Goal: Task Accomplishment & Management: Manage account settings

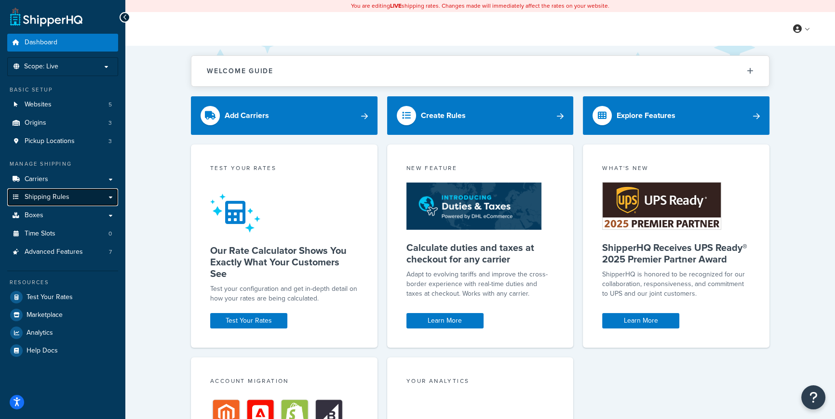
click at [50, 199] on span "Shipping Rules" at bounding box center [47, 197] width 45 height 8
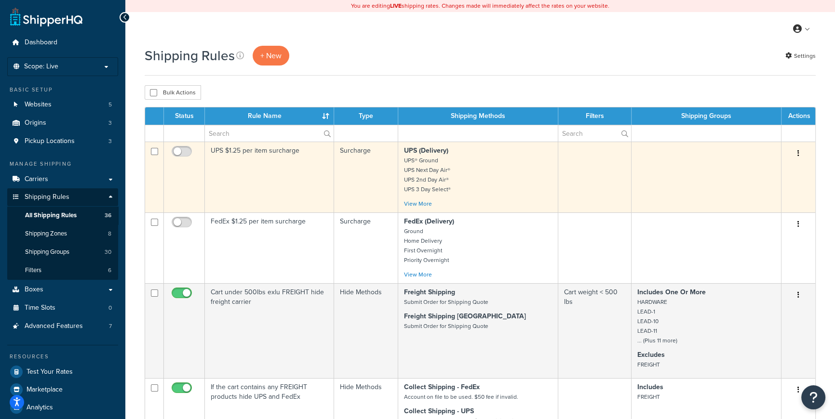
click at [505, 177] on p "UPS (Delivery) UPS® Ground UPS Next Day Air® UPS 2nd Day Air® UPS 3 Day Select®" at bounding box center [478, 170] width 148 height 48
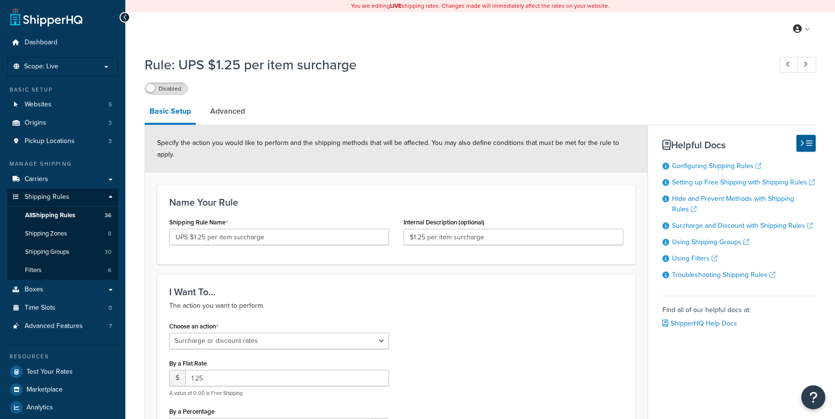
select select "SURCHARGE"
select select "ITEM"
click at [226, 114] on link "Advanced" at bounding box center [227, 111] width 44 height 23
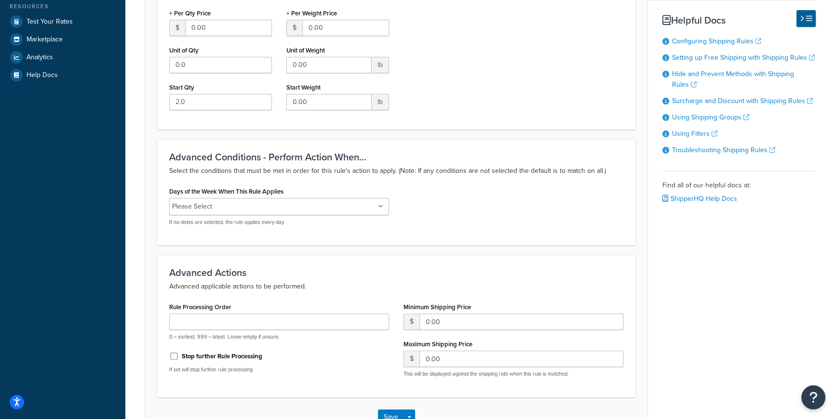
scroll to position [416, 0]
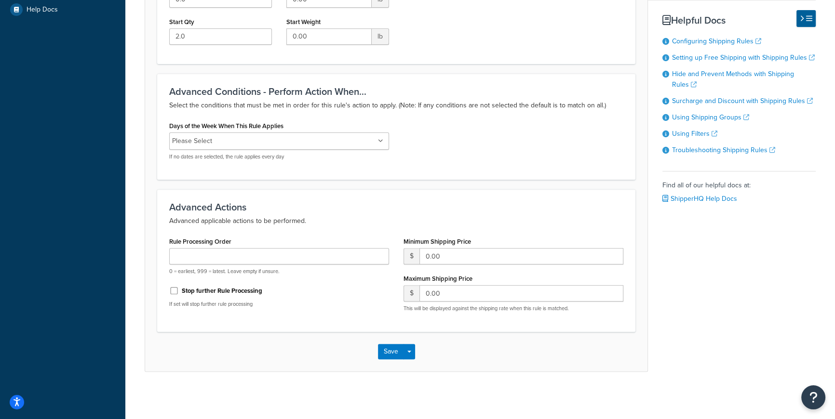
click at [299, 310] on div "Rule Processing Order 0 = earliest, 999 = latest. Leave empty if unsure. Stop f…" at bounding box center [279, 275] width 234 height 81
drag, startPoint x: 87, startPoint y: 136, endPoint x: 83, endPoint y: 126, distance: 11.3
click at [87, 133] on div "Dashboard Scope: Live Basic Setup Websites 5 Origins 3 Pickup Locations 3 Manag…" at bounding box center [62, 2] width 125 height 837
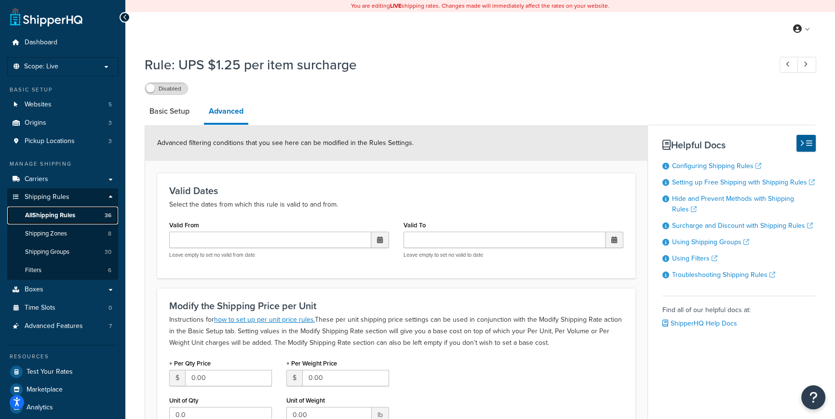
click at [60, 215] on span "All Shipping Rules" at bounding box center [50, 216] width 50 height 8
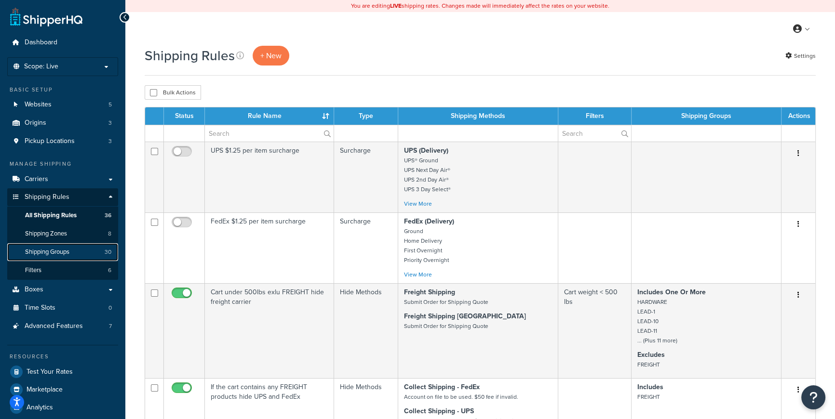
click at [57, 252] on span "Shipping Groups" at bounding box center [47, 252] width 44 height 8
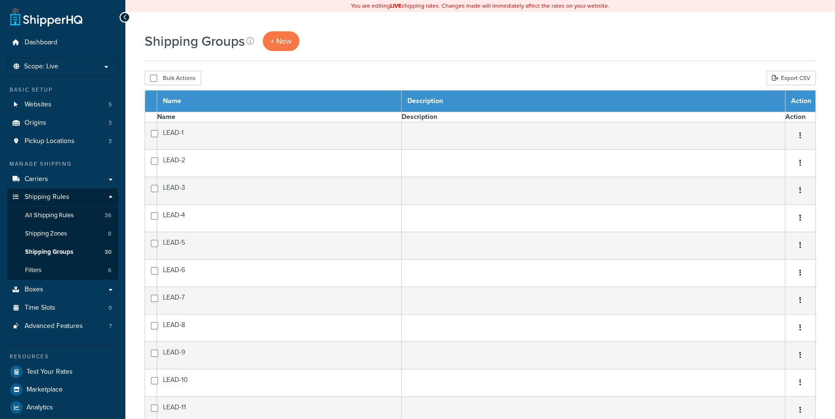
select select "15"
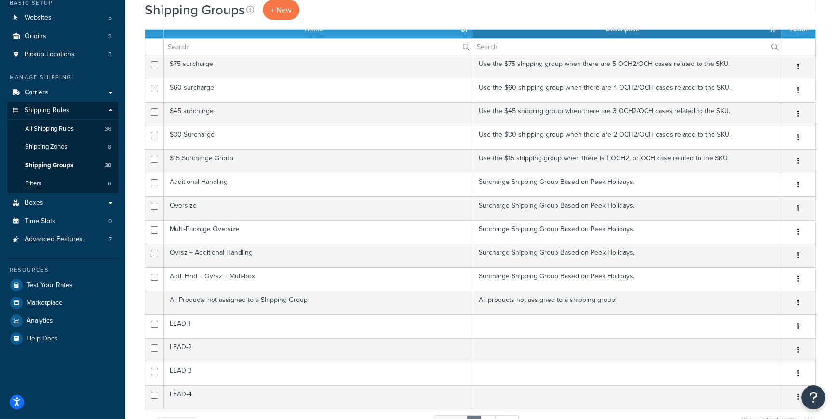
scroll to position [139, 0]
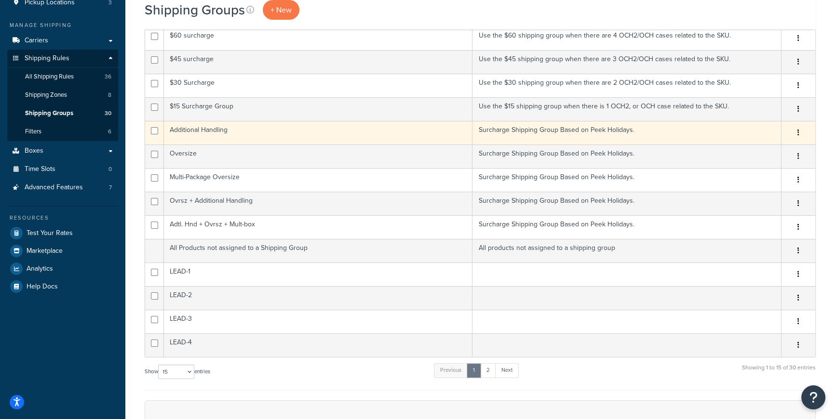
click at [799, 133] on icon "button" at bounding box center [799, 132] width 2 height 7
click at [747, 149] on link "Edit" at bounding box center [759, 152] width 76 height 20
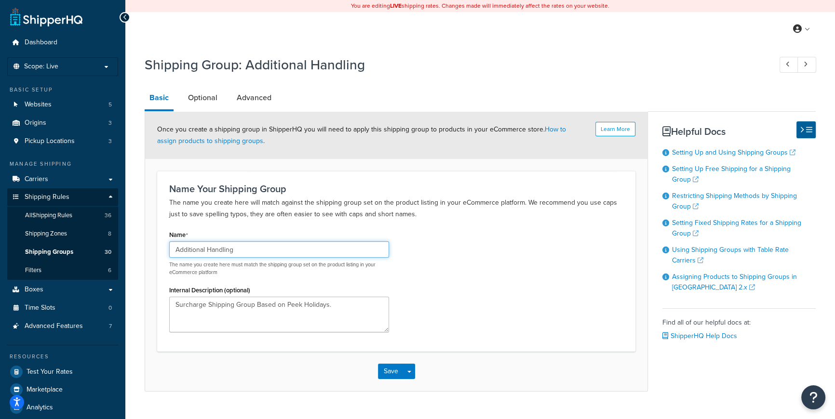
click at [322, 249] on input "Additional Handling" at bounding box center [279, 250] width 220 height 16
drag, startPoint x: 232, startPoint y: 251, endPoint x: 265, endPoint y: 250, distance: 33.3
click at [265, 250] on input "Additional Handling - UPS" at bounding box center [279, 250] width 220 height 16
type input "Additional Handling - UPS"
click at [391, 373] on button "Save" at bounding box center [391, 371] width 26 height 15
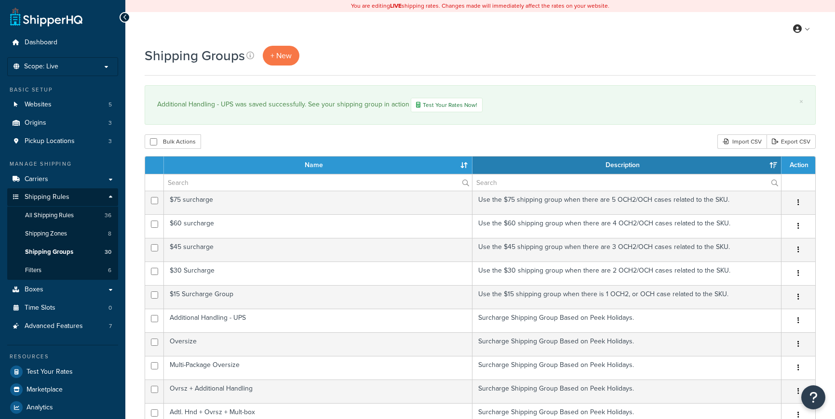
select select "15"
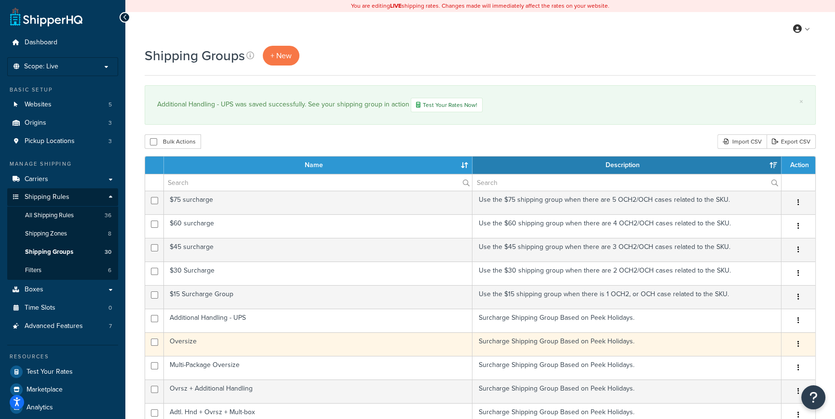
click at [798, 343] on icon "button" at bounding box center [799, 344] width 2 height 7
click at [746, 362] on link "Edit" at bounding box center [759, 363] width 76 height 20
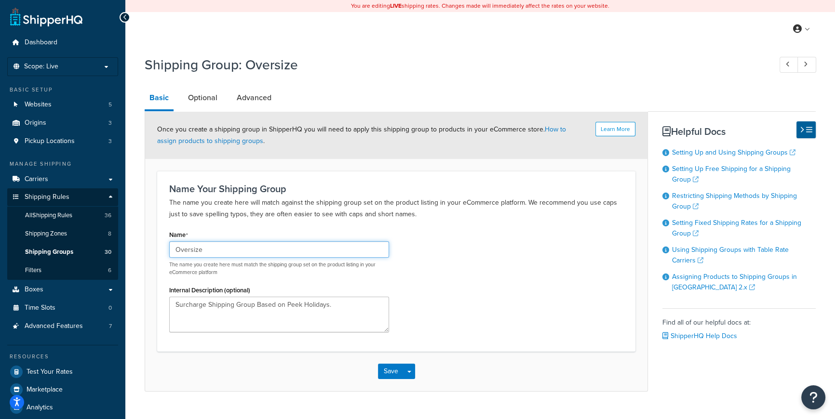
click at [265, 254] on input "Oversize" at bounding box center [279, 250] width 220 height 16
paste input "- UPS"
type input "Oversize - UPS"
click at [392, 377] on button "Save" at bounding box center [391, 371] width 26 height 15
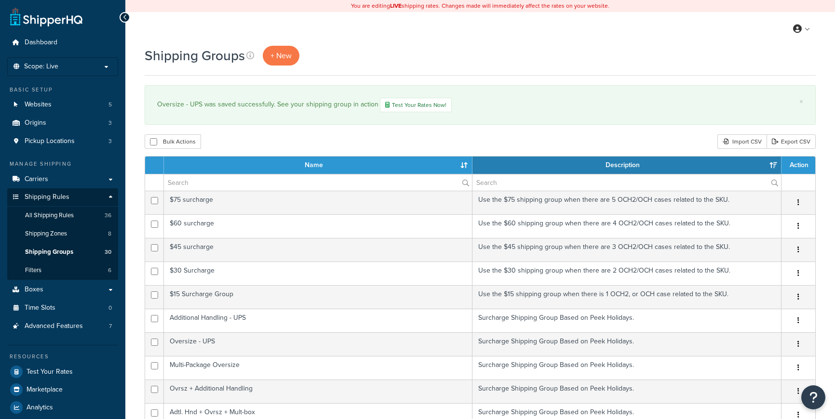
select select "15"
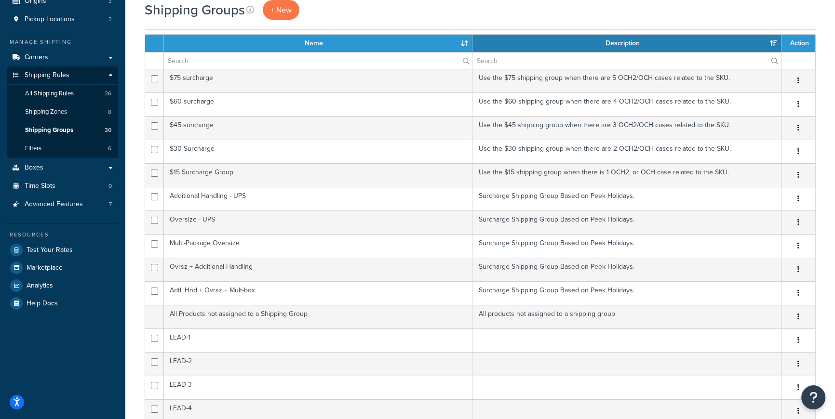
scroll to position [128, 0]
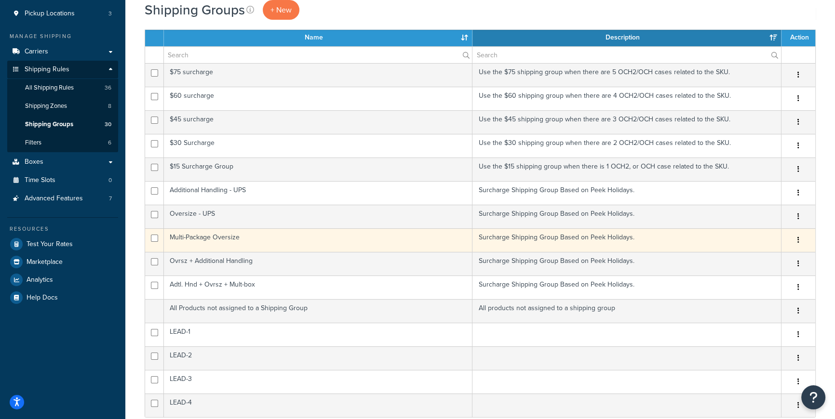
click at [615, 237] on td "Surcharge Shipping Group Based on Peek Holidays." at bounding box center [627, 241] width 309 height 24
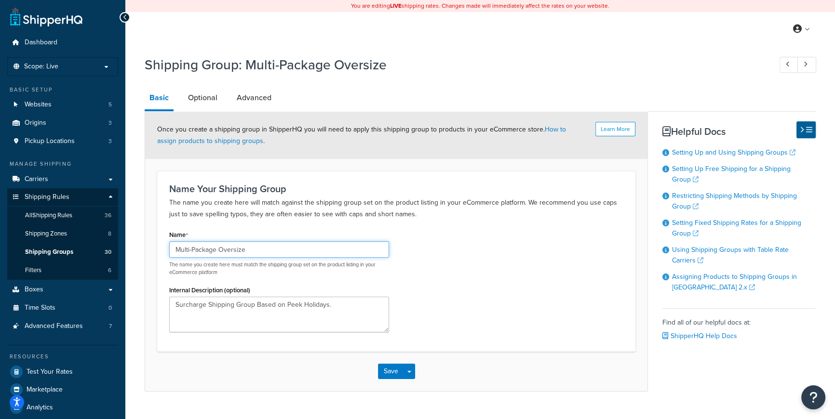
click at [297, 252] on input "Multi-Package Oversize" at bounding box center [279, 250] width 220 height 16
paste input "- UPS"
type input "Multi-Package Oversize - UPS"
click at [393, 373] on button "Save" at bounding box center [391, 371] width 26 height 15
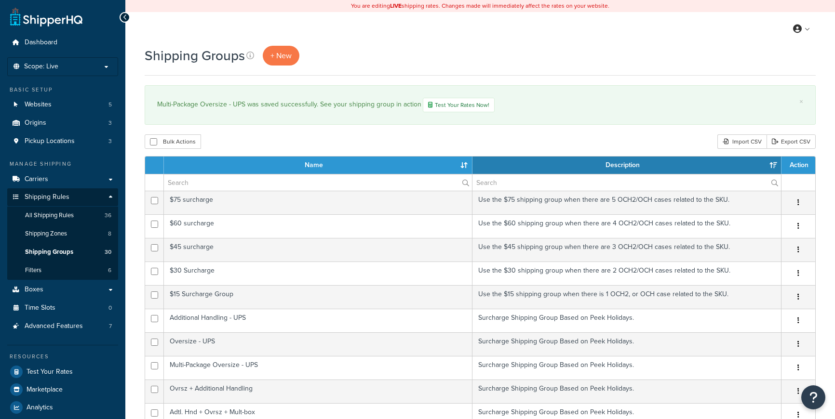
select select "15"
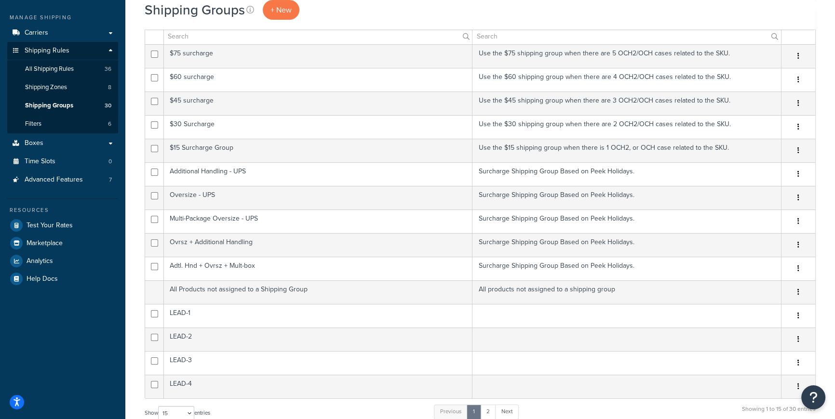
scroll to position [148, 0]
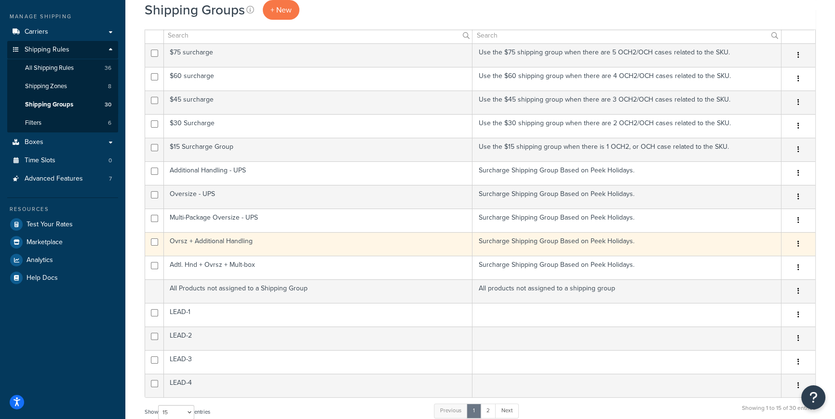
click at [238, 242] on td "Ovrsz + Additional Handling" at bounding box center [318, 244] width 309 height 24
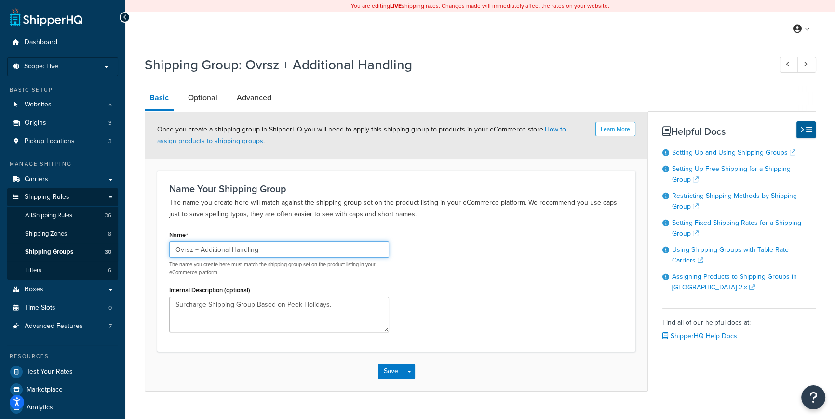
click at [309, 251] on input "Ovrsz + Additional Handling" at bounding box center [279, 250] width 220 height 16
paste input "- UPS"
type input "Ovrsz + Additional Handling - UPS"
click at [388, 368] on button "Save" at bounding box center [391, 371] width 26 height 15
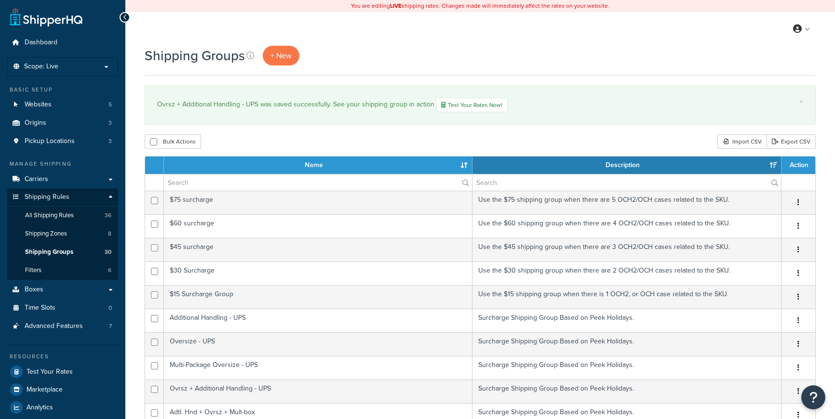
select select "15"
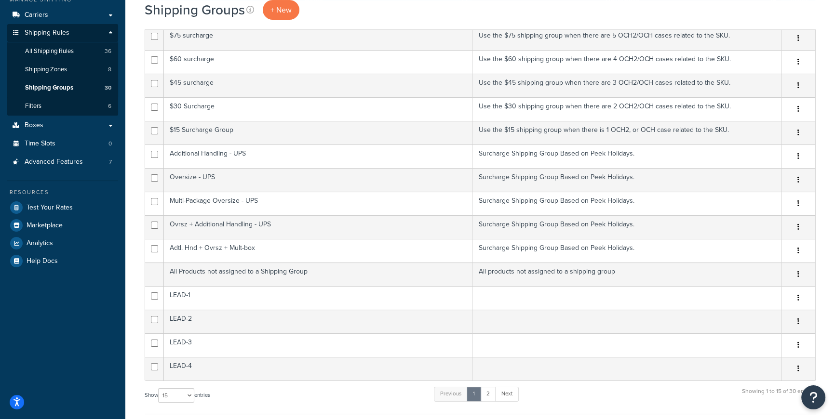
scroll to position [185, 0]
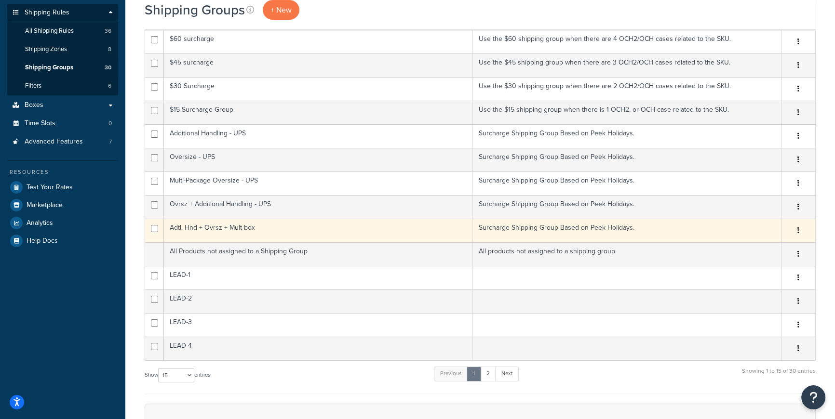
click at [440, 231] on td "Adtl. Hnd + Ovrsz + Mult-box" at bounding box center [318, 231] width 309 height 24
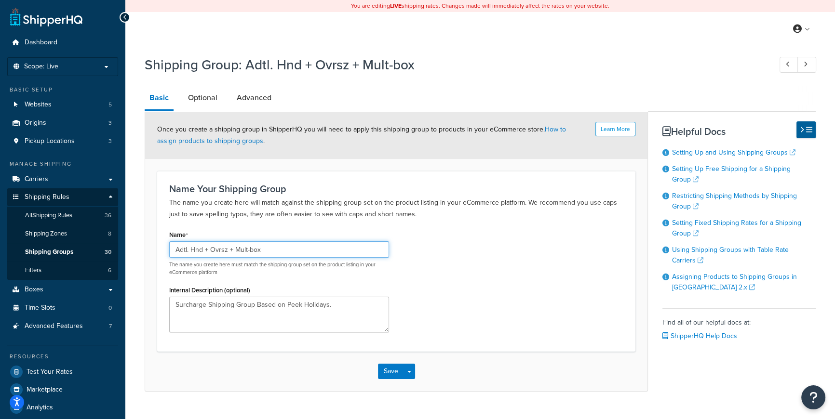
click at [336, 247] on input "Adtl. Hnd + Ovrsz + Mult-box" at bounding box center [279, 250] width 220 height 16
paste input "- UPS"
type input "Adtl. Hnd + Ovrsz + Mult-box - UPS"
click at [391, 376] on button "Save" at bounding box center [391, 371] width 26 height 15
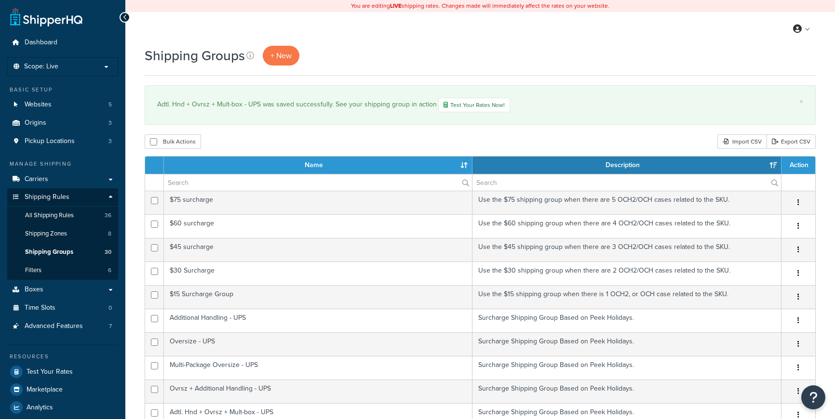
select select "15"
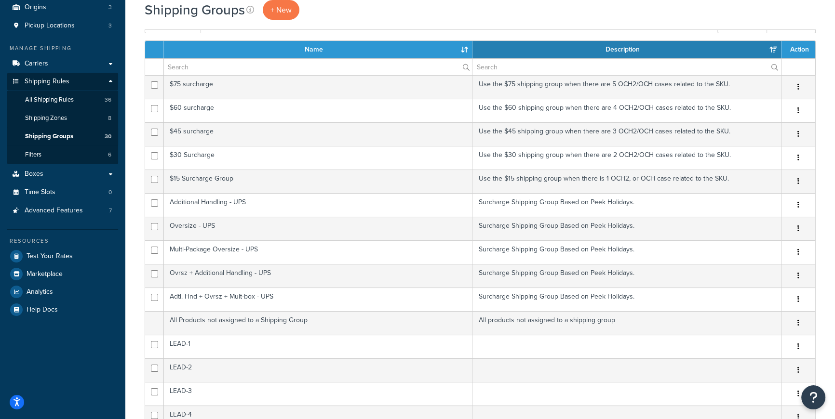
scroll to position [184, 0]
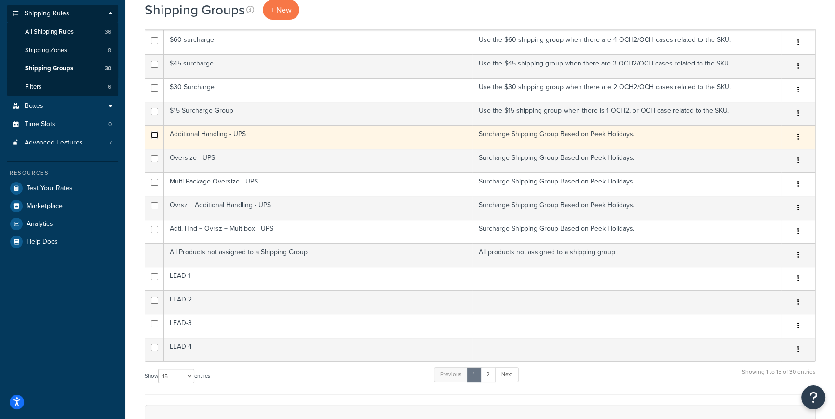
click at [154, 133] on input "checkbox" at bounding box center [154, 135] width 7 height 7
checkbox input "true"
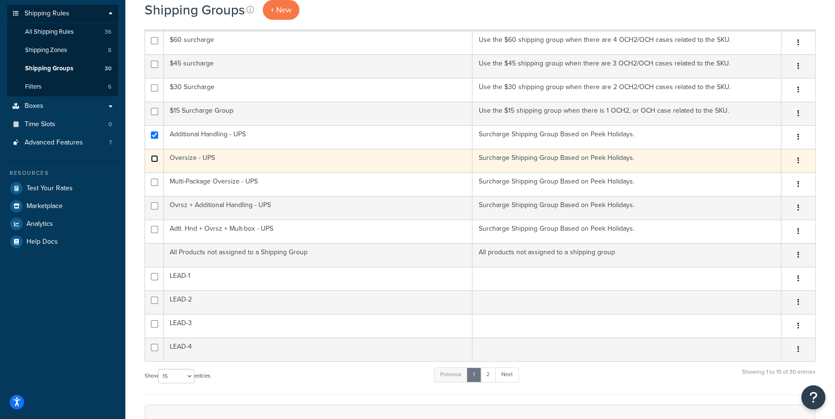
click at [154, 156] on input "checkbox" at bounding box center [154, 158] width 7 height 7
checkbox input "true"
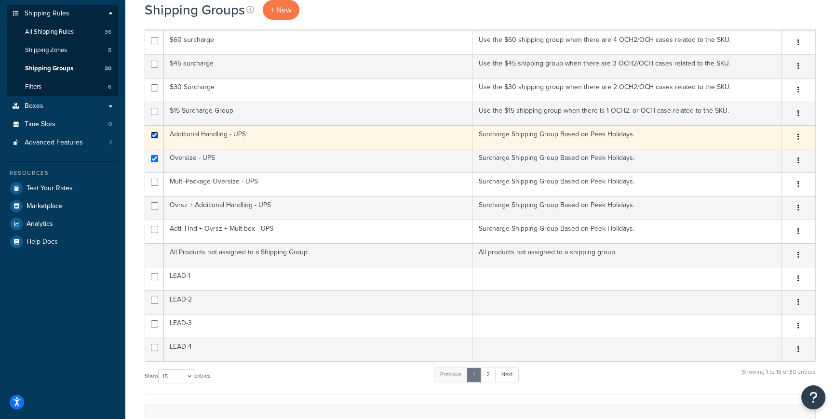
click at [154, 137] on input "checkbox" at bounding box center [154, 135] width 7 height 7
checkbox input "false"
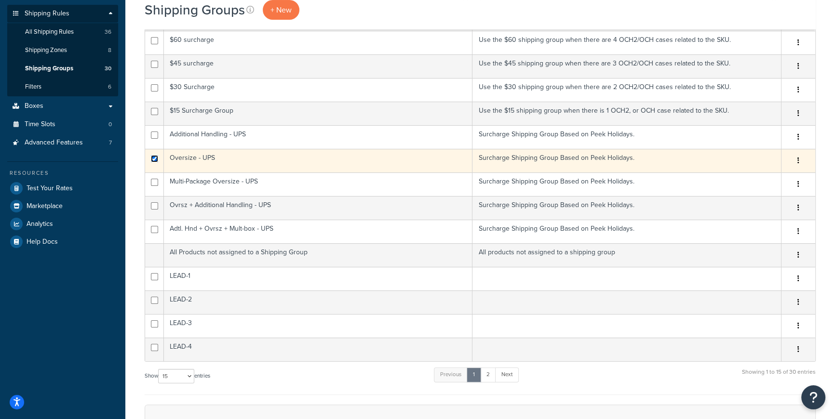
click at [154, 156] on input "checkbox" at bounding box center [154, 158] width 7 height 7
checkbox input "false"
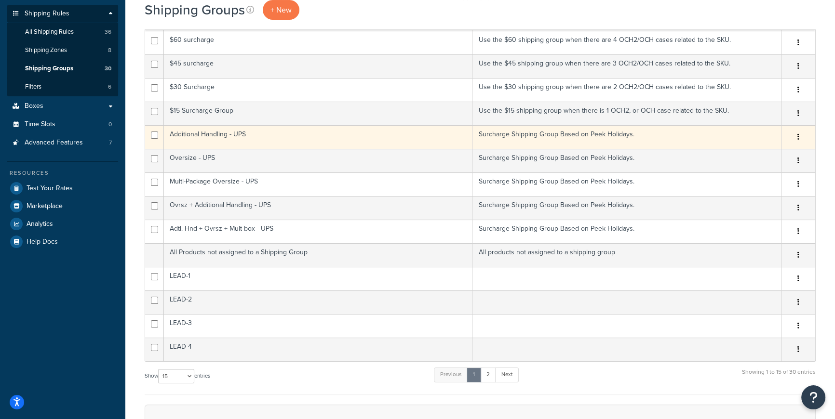
click at [798, 136] on icon "button" at bounding box center [799, 137] width 2 height 7
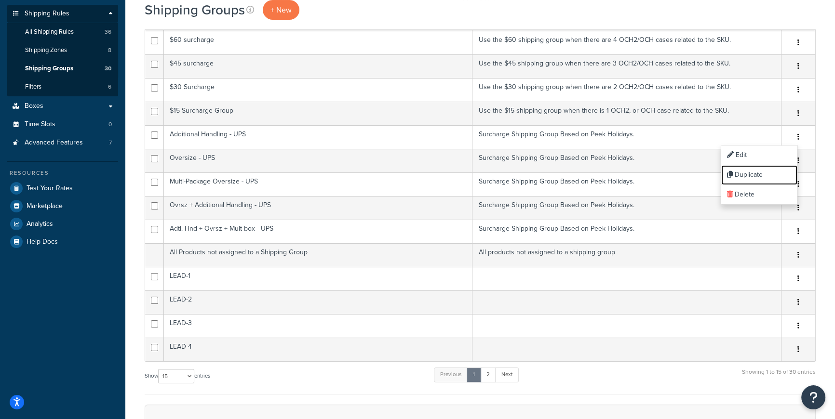
drag, startPoint x: 752, startPoint y: 174, endPoint x: 458, endPoint y: 29, distance: 328.2
click at [752, 174] on link "Duplicate" at bounding box center [759, 175] width 76 height 20
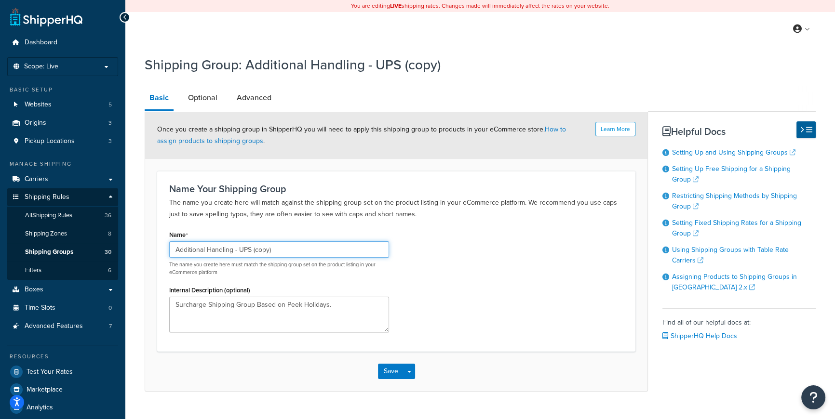
drag, startPoint x: 239, startPoint y: 250, endPoint x: 294, endPoint y: 253, distance: 55.0
click at [294, 253] on input "Additional Handling - UPS (copy)" at bounding box center [279, 250] width 220 height 16
type input "Additional Handling - FEDEX"
click at [387, 369] on button "Save" at bounding box center [391, 371] width 26 height 15
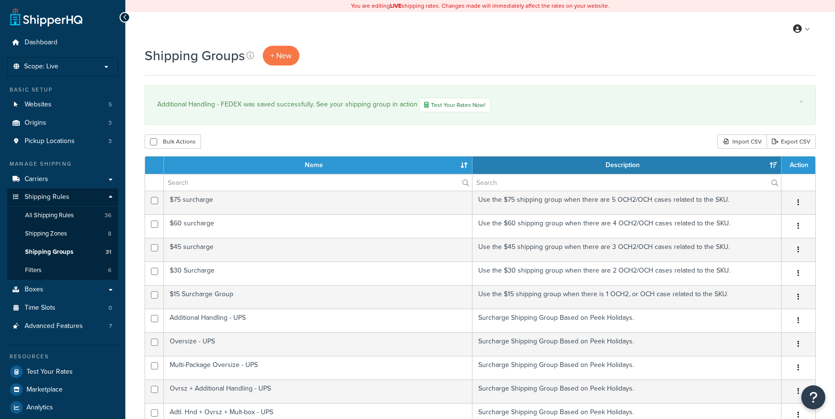
select select "15"
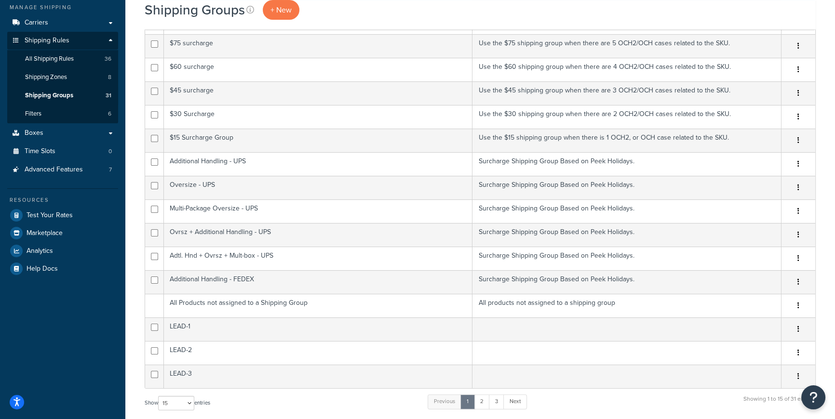
scroll to position [174, 0]
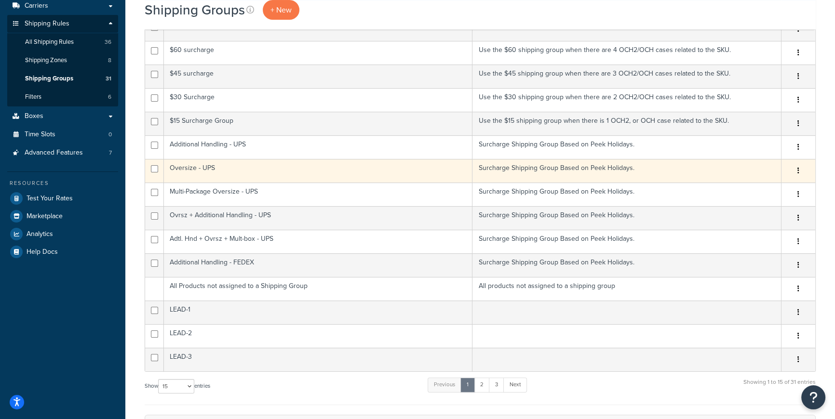
click at [798, 170] on icon "button" at bounding box center [799, 170] width 2 height 7
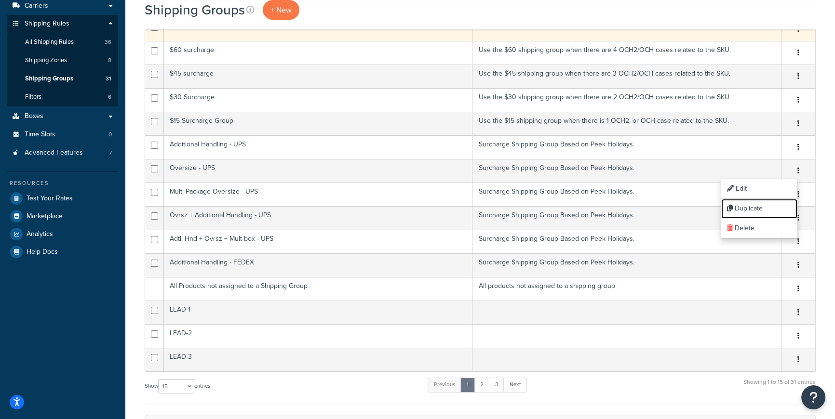
drag, startPoint x: 758, startPoint y: 207, endPoint x: 460, endPoint y: 32, distance: 346.0
click at [758, 207] on link "Duplicate" at bounding box center [759, 209] width 76 height 20
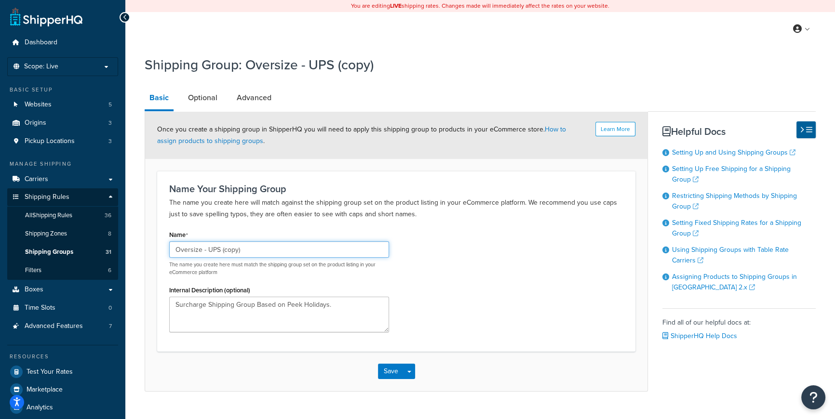
drag, startPoint x: 208, startPoint y: 248, endPoint x: 244, endPoint y: 249, distance: 36.2
click at [244, 249] on input "Oversize - UPS (copy)" at bounding box center [279, 250] width 220 height 16
type input "Oversize - FEDEX"
click at [390, 370] on button "Save" at bounding box center [391, 371] width 26 height 15
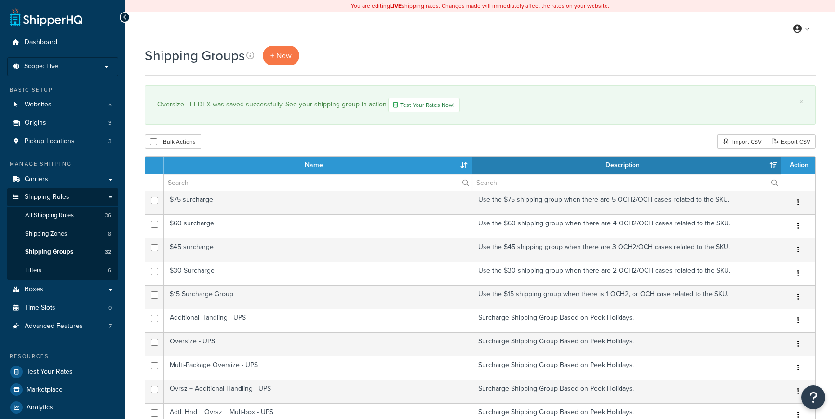
select select "15"
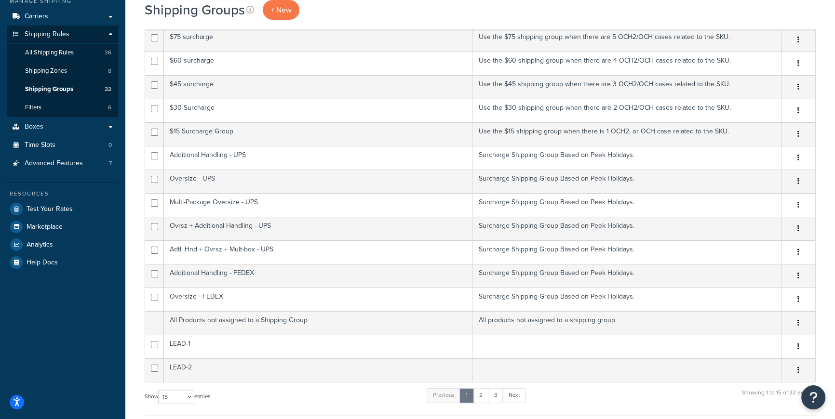
scroll to position [162, 0]
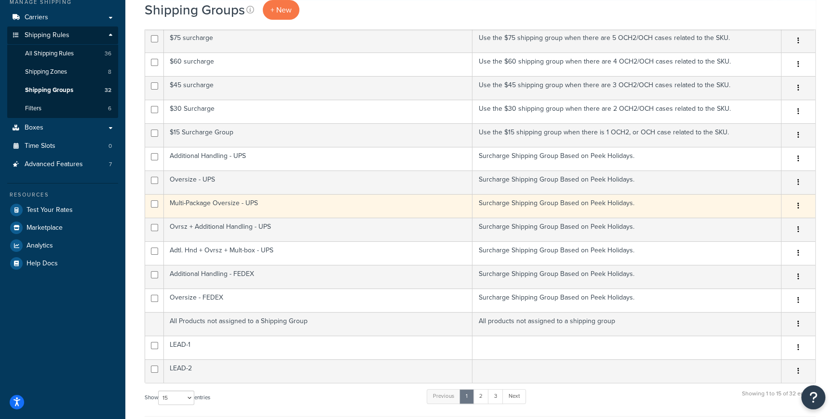
click at [799, 205] on button "button" at bounding box center [799, 206] width 14 height 15
click at [761, 243] on link "Duplicate" at bounding box center [759, 245] width 76 height 20
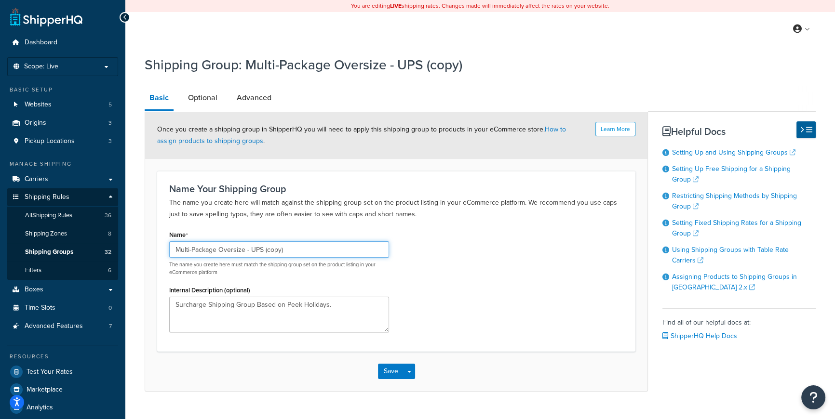
click at [353, 255] on input "Multi-Package Oversize - UPS (copy)" at bounding box center [279, 250] width 220 height 16
drag, startPoint x: 244, startPoint y: 248, endPoint x: 270, endPoint y: 250, distance: 25.6
click at [270, 250] on input "Multi-Package Oversize - FEDEX" at bounding box center [279, 250] width 220 height 16
type input "Multi-Package Oversize - FEDEX"
click at [391, 370] on button "Save" at bounding box center [391, 371] width 26 height 15
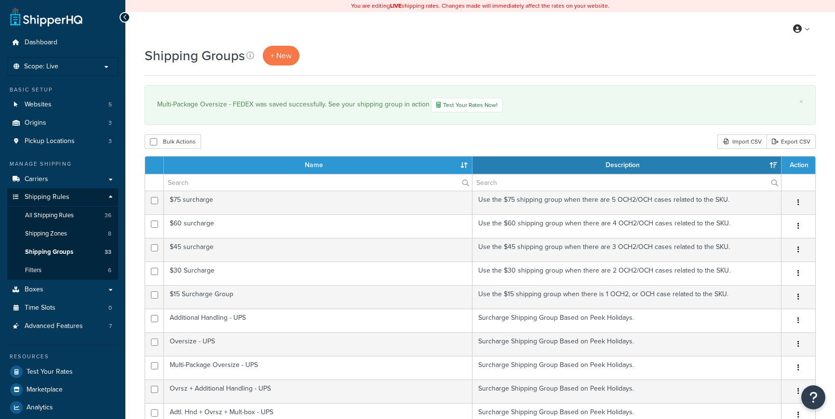
select select "15"
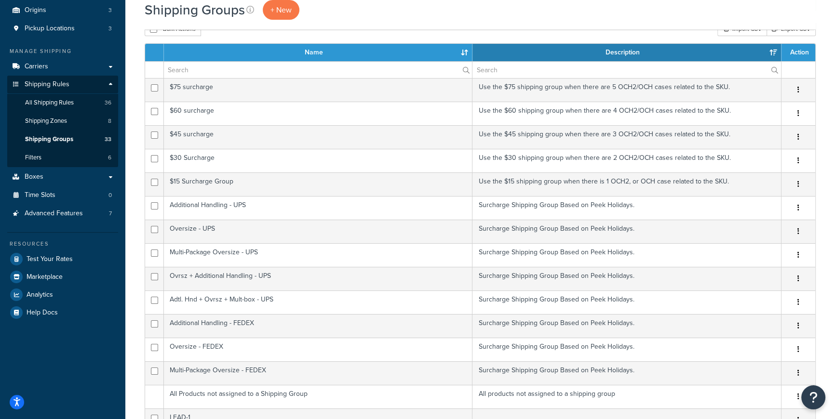
scroll to position [163, 0]
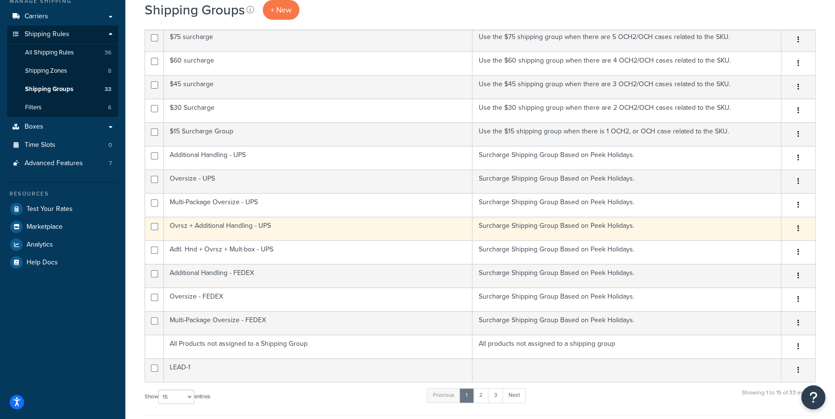
click at [796, 229] on button "button" at bounding box center [799, 228] width 14 height 15
click at [756, 264] on link "Duplicate" at bounding box center [759, 267] width 76 height 20
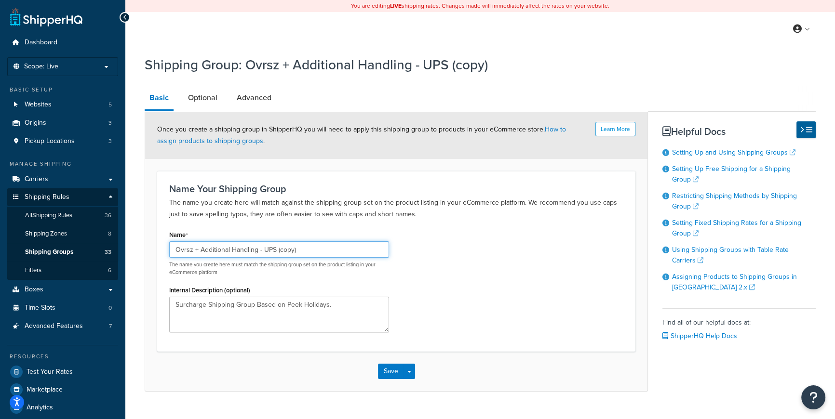
drag, startPoint x: 256, startPoint y: 252, endPoint x: 328, endPoint y: 255, distance: 72.4
click at [323, 255] on input "Ovrsz + Additional Handling - UPS (copy)" at bounding box center [279, 250] width 220 height 16
paste input "FEDEX"
type input "Ovrsz + Additional Handling - FEDEX"
click at [390, 370] on button "Save" at bounding box center [391, 371] width 26 height 15
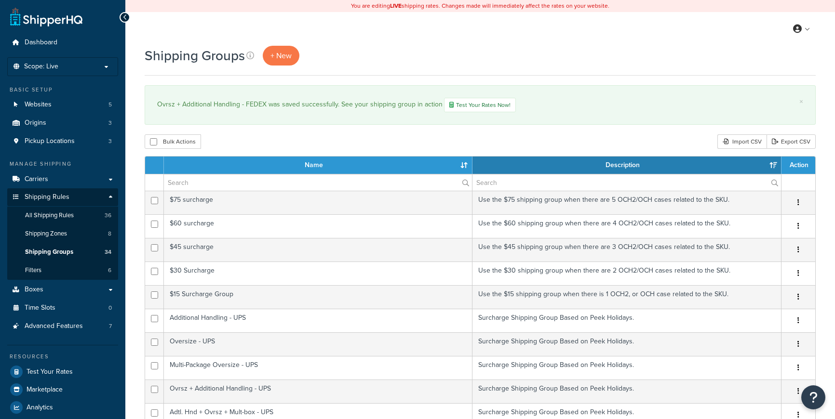
select select "15"
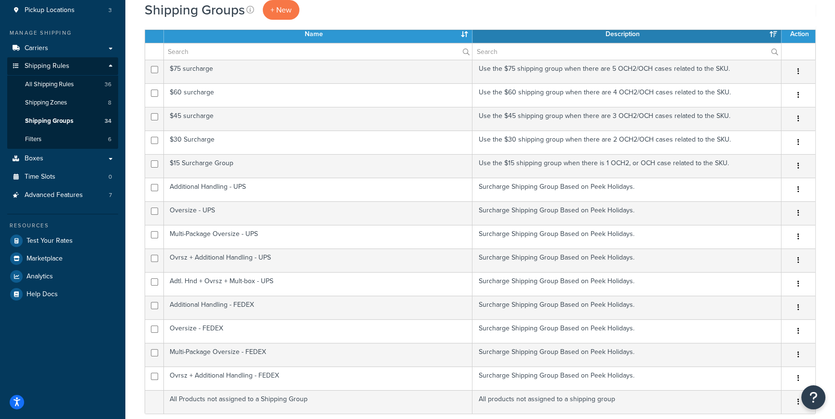
scroll to position [139, 0]
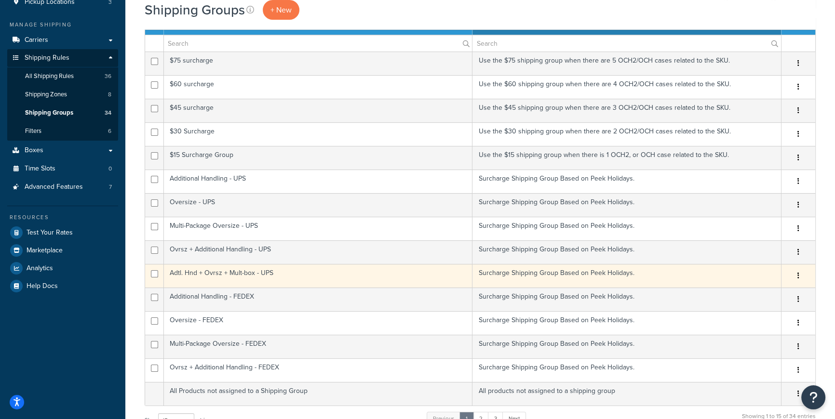
click at [798, 275] on icon "button" at bounding box center [799, 275] width 2 height 7
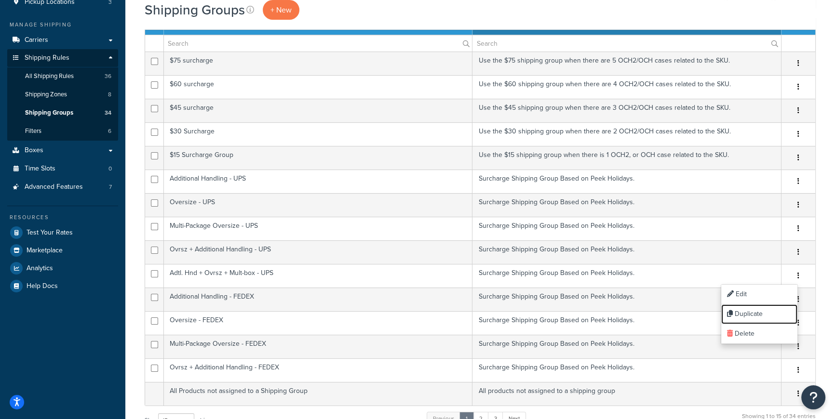
drag, startPoint x: 757, startPoint y: 312, endPoint x: 462, endPoint y: 33, distance: 405.5
click at [757, 312] on link "Duplicate" at bounding box center [759, 315] width 76 height 20
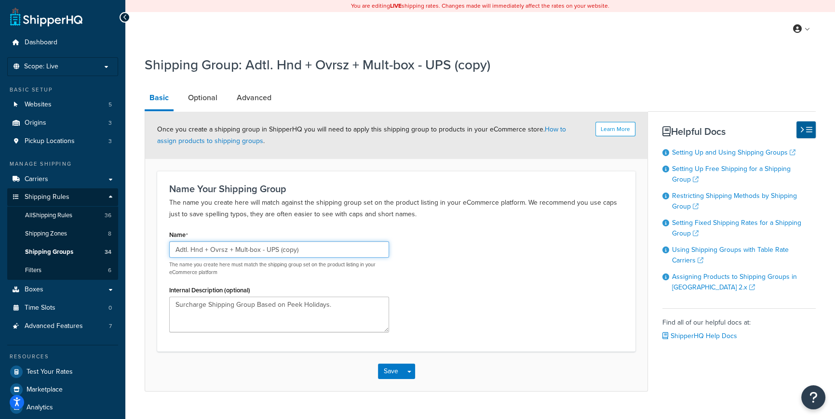
drag, startPoint x: 259, startPoint y: 248, endPoint x: 350, endPoint y: 259, distance: 91.9
click at [350, 259] on div "Adtl. Hnd + Ovrsz + Mult-box - UPS (copy) The name you create here must match t…" at bounding box center [279, 259] width 220 height 35
paste input "FEDEX"
type input "Adtl. Hnd + Ovrsz + Mult-box - FEDEX"
click at [391, 373] on button "Save" at bounding box center [391, 371] width 26 height 15
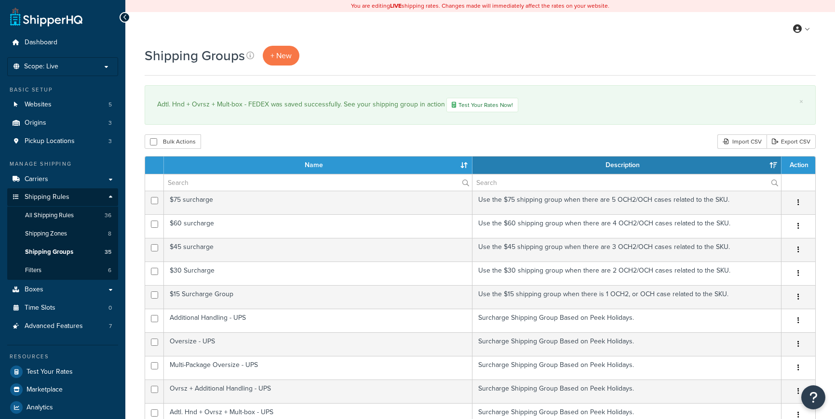
select select "15"
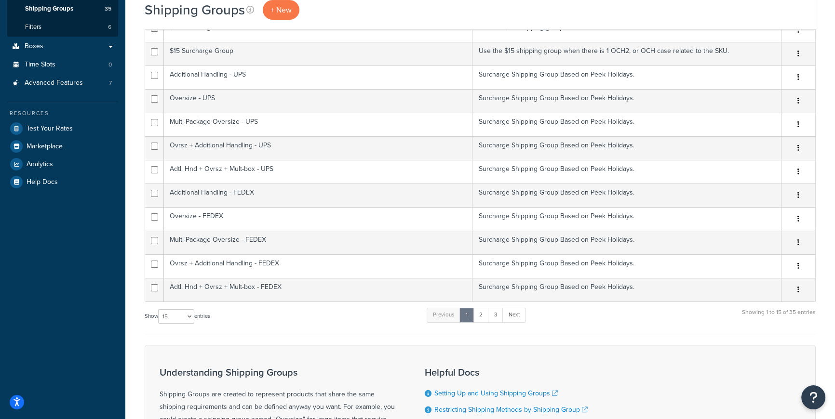
scroll to position [249, 0]
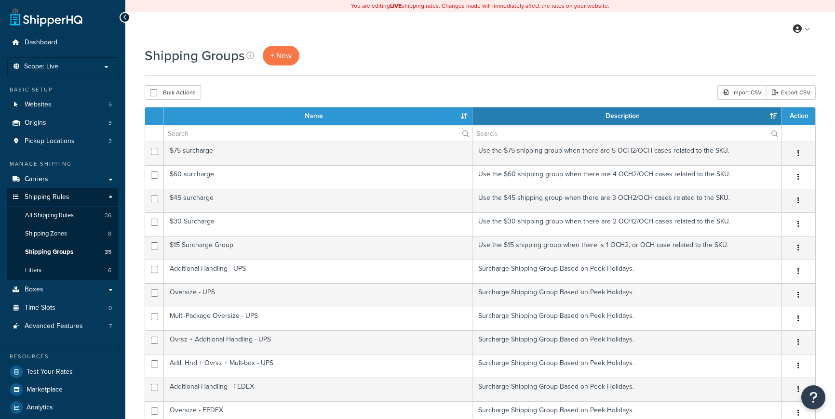
select select "15"
click at [46, 215] on span "All Shipping Rules" at bounding box center [49, 216] width 49 height 8
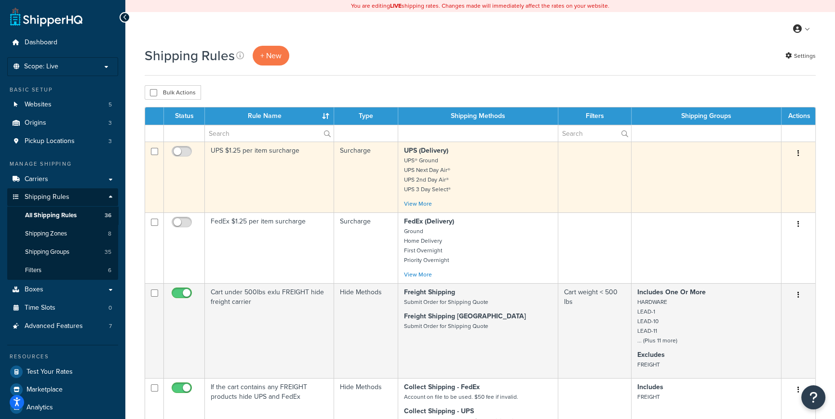
click at [667, 186] on td at bounding box center [707, 177] width 150 height 71
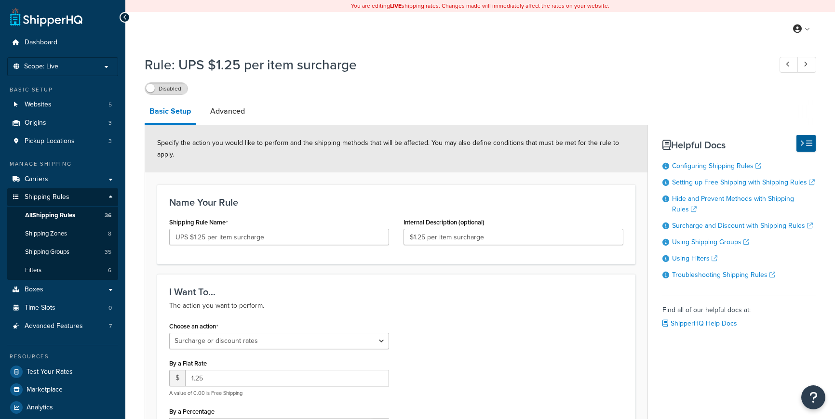
select select "SURCHARGE"
select select "ITEM"
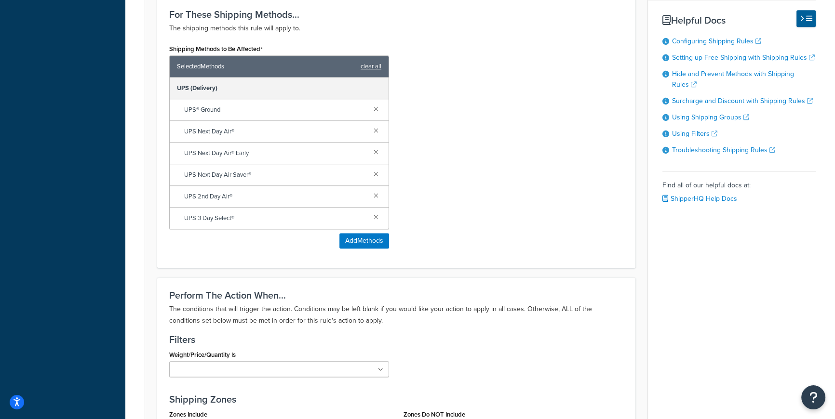
scroll to position [351, 0]
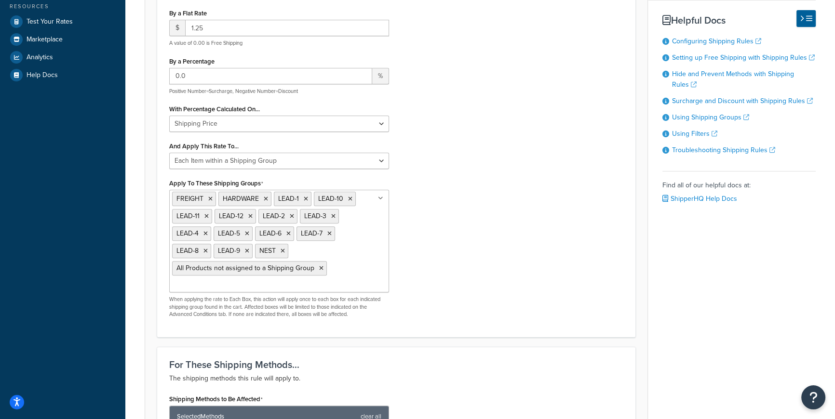
click at [592, 213] on div "Choose an action Choose an action Override Rates Surcharge or discount rates Hi…" at bounding box center [396, 147] width 469 height 356
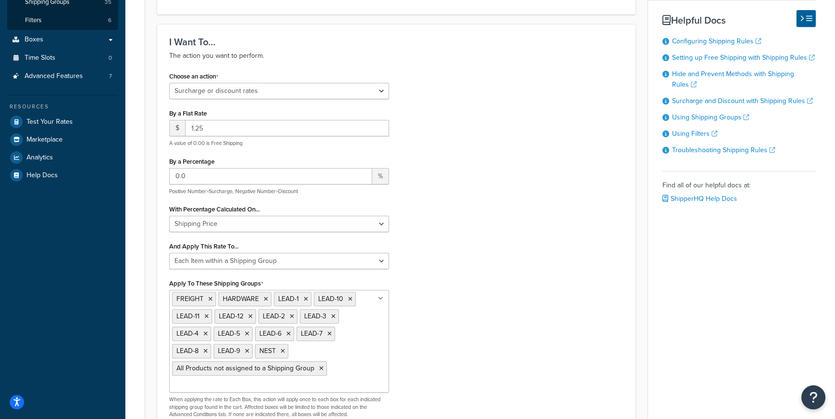
scroll to position [0, 0]
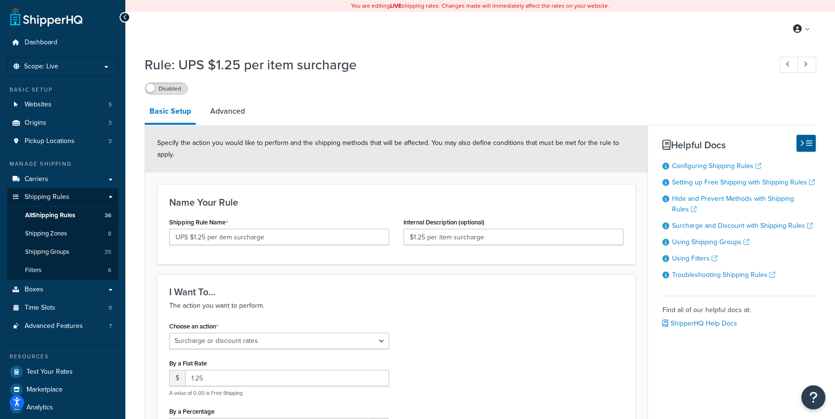
click at [69, 216] on span "All Shipping Rules" at bounding box center [50, 216] width 50 height 8
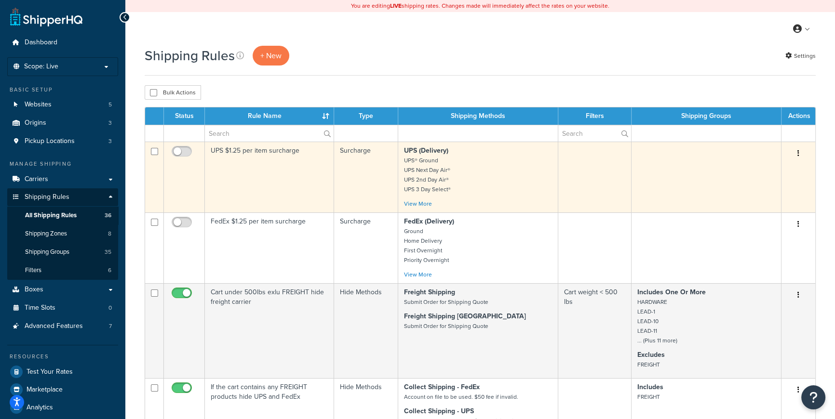
click at [798, 154] on icon "button" at bounding box center [799, 153] width 2 height 7
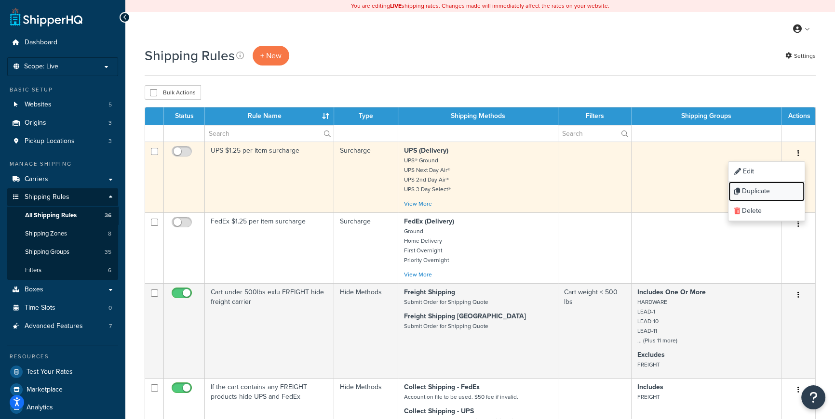
click at [761, 189] on link "Duplicate" at bounding box center [767, 192] width 76 height 20
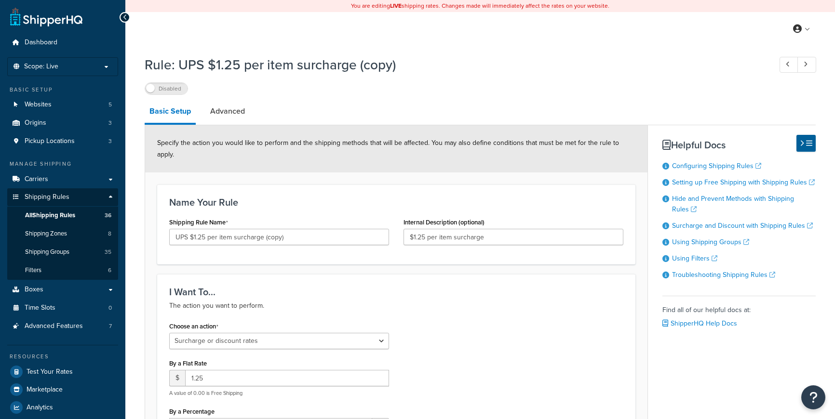
select select "SURCHARGE"
select select "ITEM"
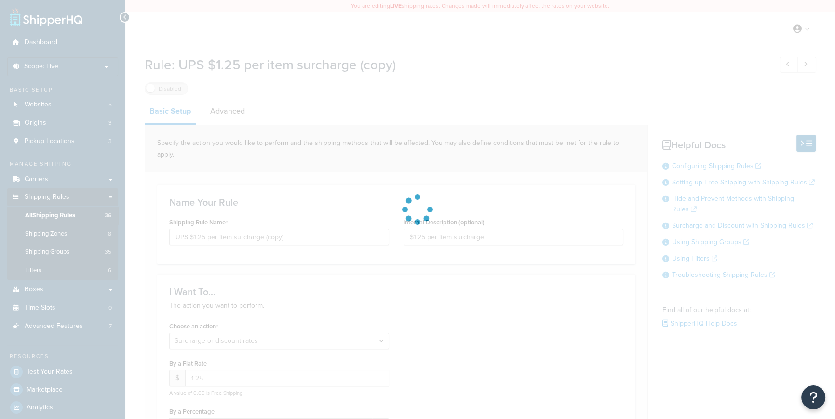
select select "ITEM"
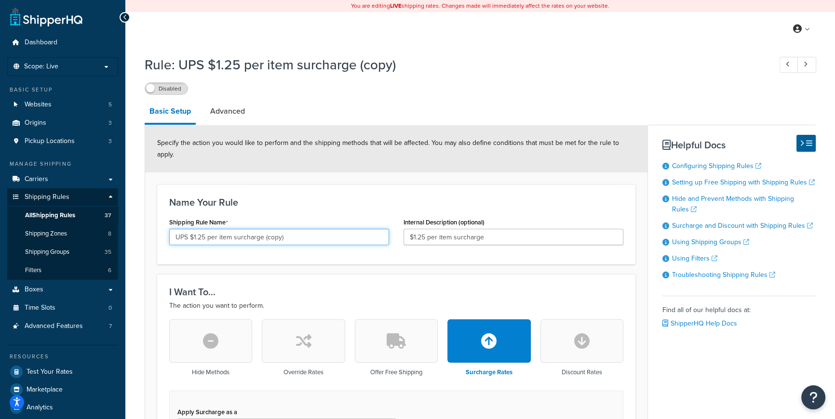
click at [333, 229] on input "UPS $1.25 per item surcharge (copy)" at bounding box center [279, 237] width 220 height 16
type input "UPS $1.25 Additional Handling"
click at [232, 111] on link "Advanced" at bounding box center [227, 111] width 44 height 23
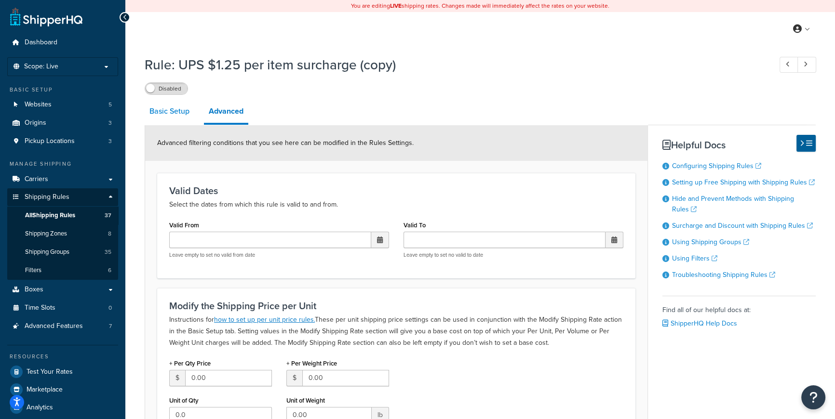
click at [170, 112] on link "Basic Setup" at bounding box center [170, 111] width 50 height 23
select select "ITEM"
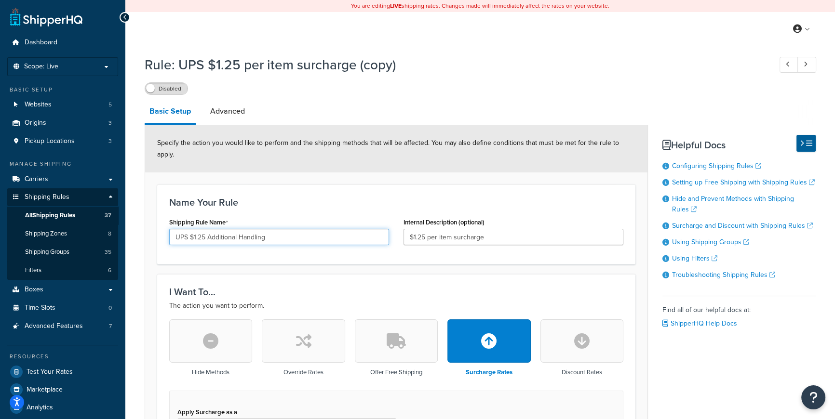
click at [322, 229] on input "UPS $1.25 Additional Handling" at bounding box center [279, 237] width 220 height 16
click at [197, 229] on input "UPS $1.25 Additional Handling" at bounding box center [279, 237] width 220 height 16
type input "UPS $8.25 Additional Handling"
click at [225, 117] on link "Advanced" at bounding box center [227, 111] width 44 height 23
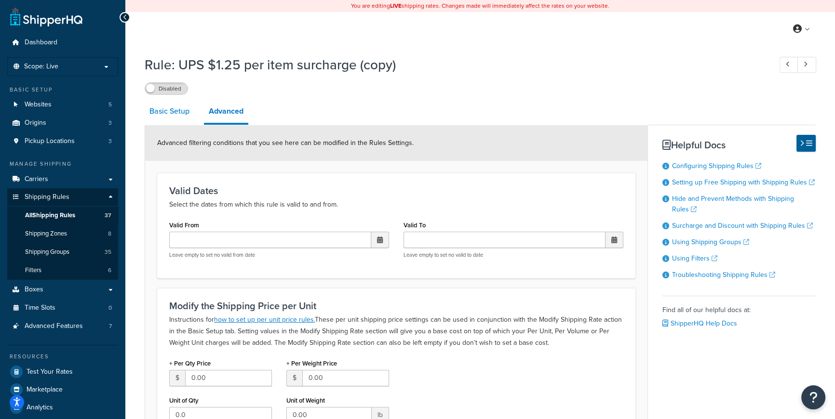
click at [163, 112] on link "Basic Setup" at bounding box center [170, 111] width 50 height 23
select select "ITEM"
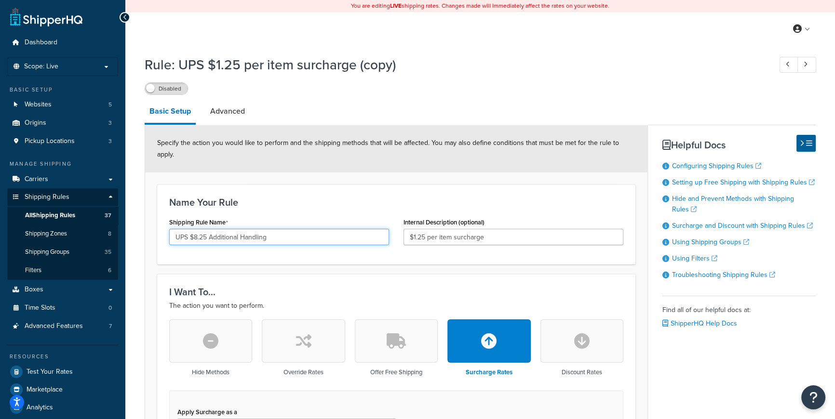
click at [287, 229] on input "UPS $8.25 Additional Handling" at bounding box center [279, 237] width 220 height 16
click at [314, 229] on input "UPS $8.25 Additional Handling 1" at bounding box center [279, 237] width 220 height 16
type input "UPS $8.25 Additional Handling 1"
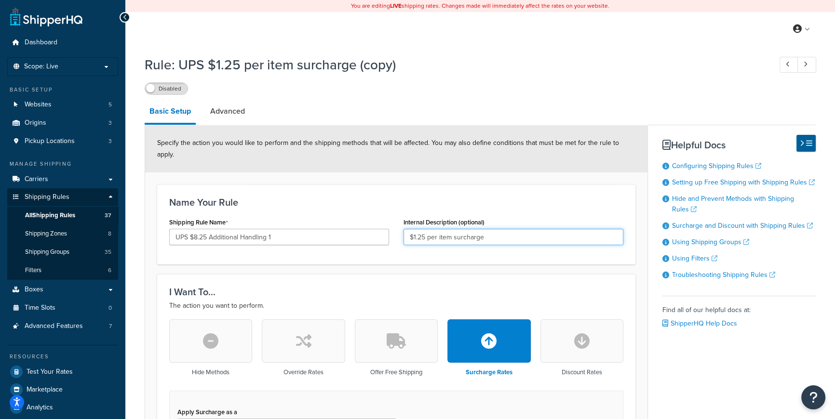
click at [497, 229] on input "$1.25 per item surcharge" at bounding box center [514, 237] width 220 height 16
paste input "UPS $8.25 Additional Handling 1"
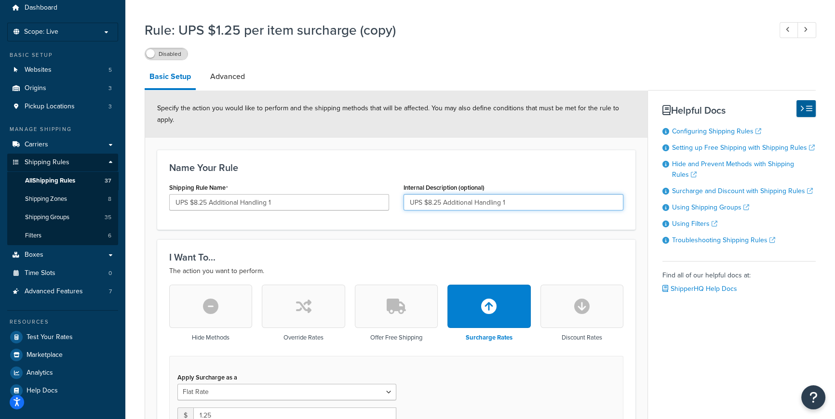
scroll to position [11, 0]
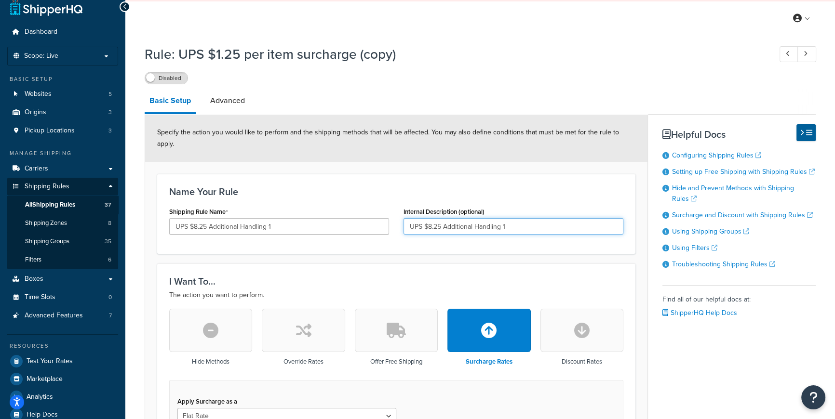
click at [547, 218] on input "UPS $8.25 Additional Handling 1" at bounding box center [514, 226] width 220 height 16
type input "UPS $8.25 Additional Handling"
click at [214, 99] on link "Advanced" at bounding box center [227, 100] width 44 height 23
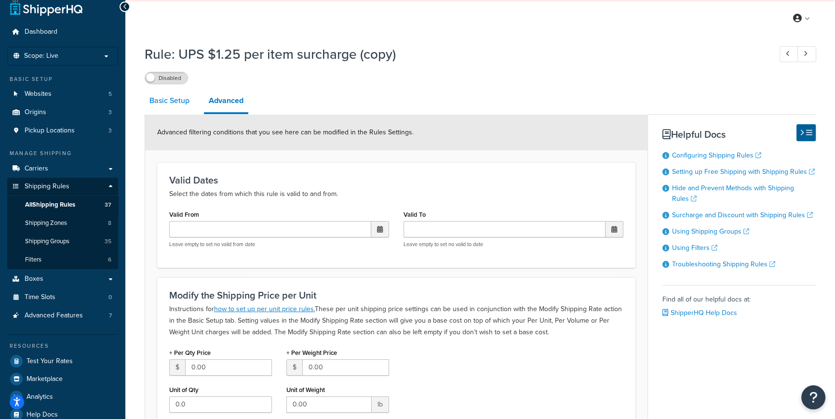
click at [182, 100] on link "Basic Setup" at bounding box center [170, 100] width 50 height 23
select select "ITEM"
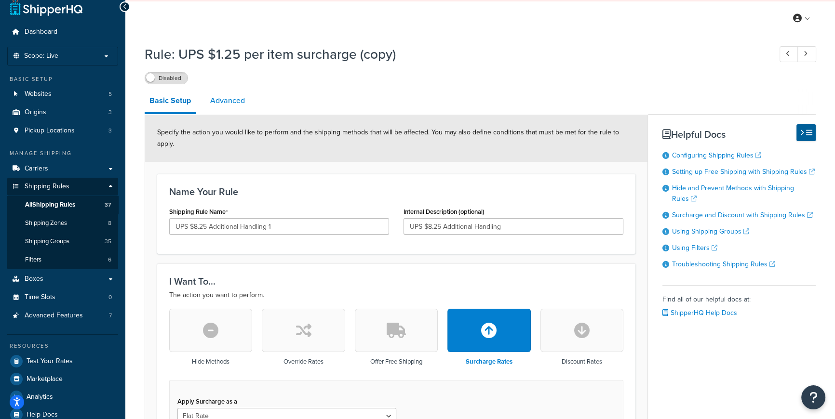
click at [225, 104] on link "Advanced" at bounding box center [227, 100] width 44 height 23
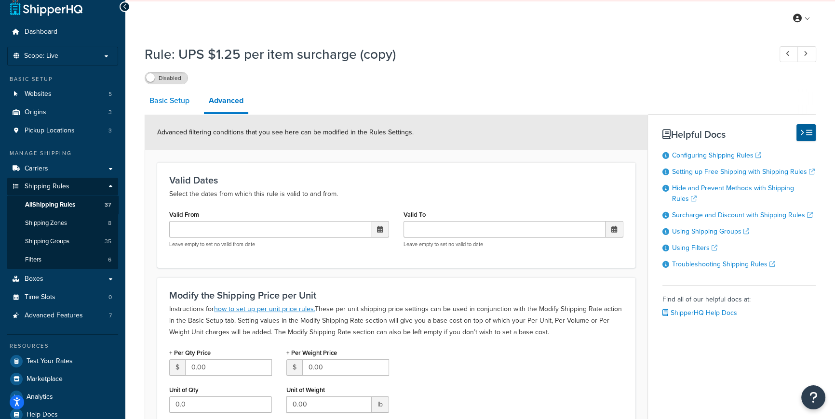
click at [188, 103] on link "Basic Setup" at bounding box center [170, 100] width 50 height 23
select select "ITEM"
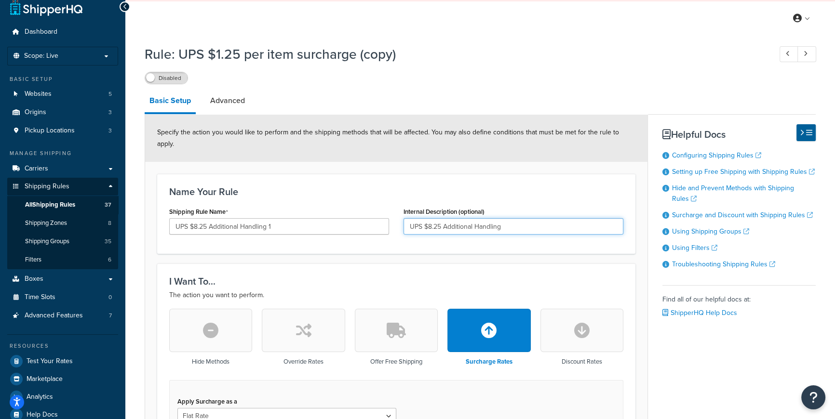
click at [533, 218] on input "UPS $8.25 Additional Handling" at bounding box center [514, 226] width 220 height 16
type input "UPS $8.25 Additional Handling - Valid From 2025/09/28 to 2025/11/22"
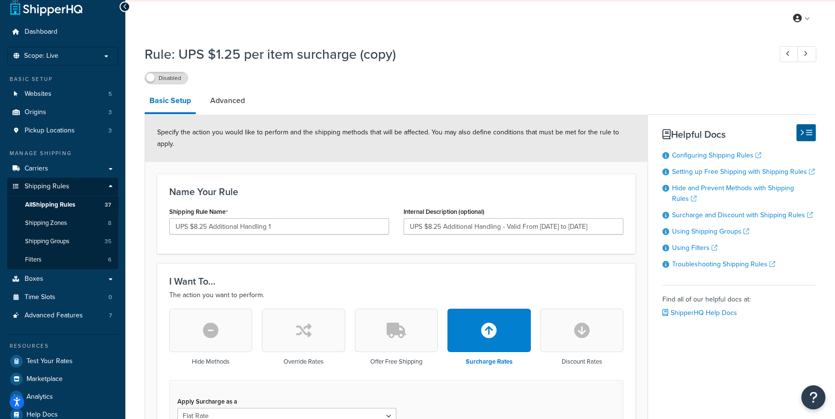
scroll to position [698, 0]
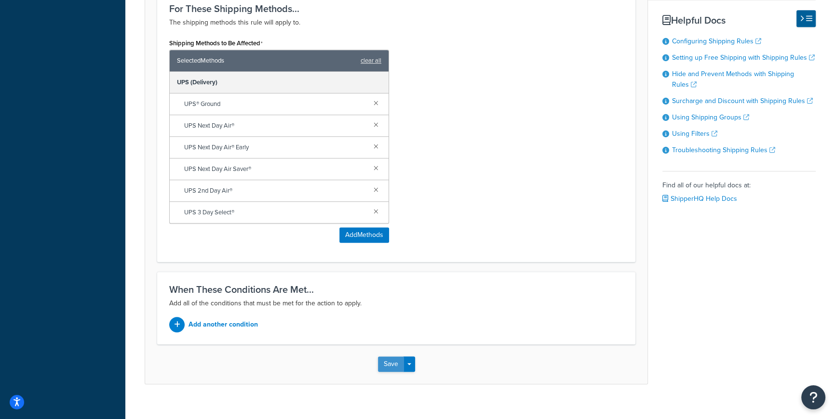
click at [390, 357] on button "Save" at bounding box center [391, 364] width 26 height 15
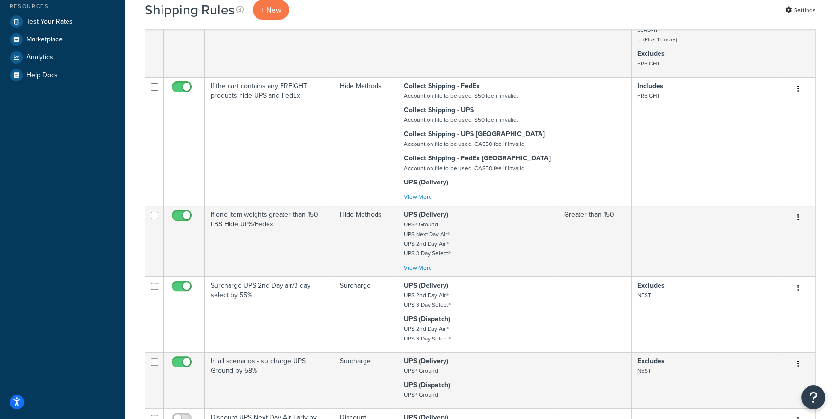
scroll to position [701, 0]
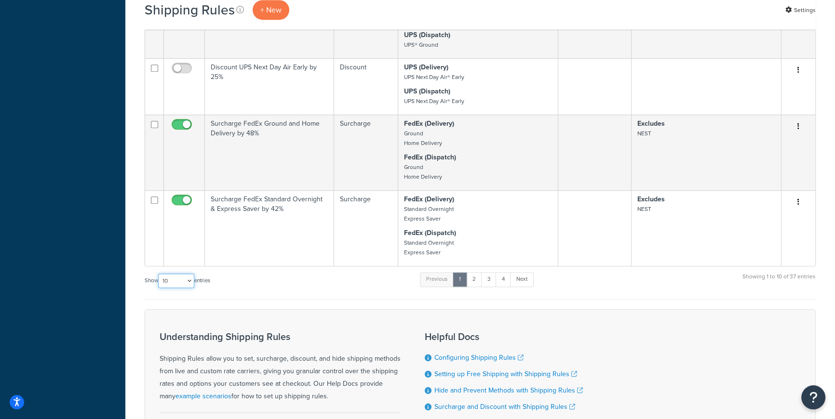
click at [191, 280] on select "10 15 25 50 100 1000" at bounding box center [176, 281] width 36 height 14
select select "1000"
click at [159, 274] on select "10 15 25 50 100 1000" at bounding box center [176, 281] width 36 height 14
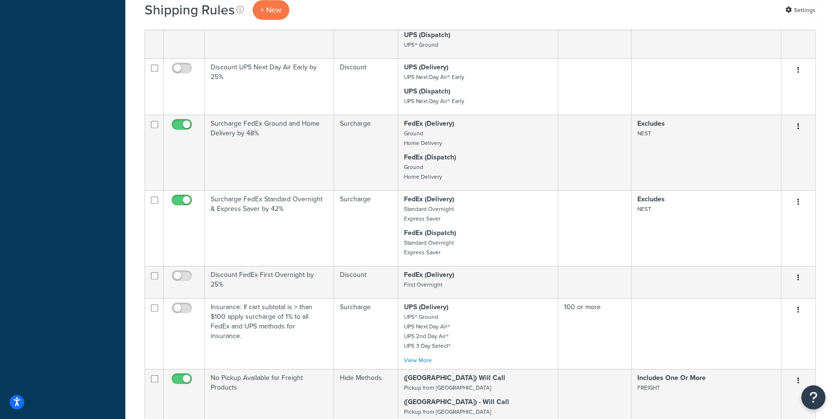
scroll to position [2559, 0]
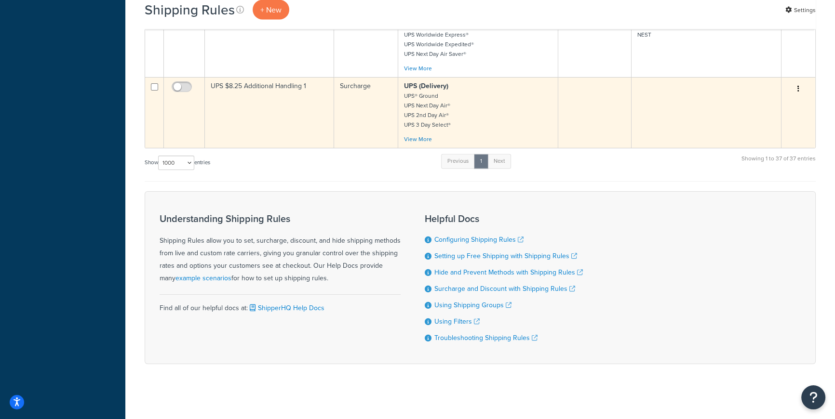
click at [799, 87] on button "button" at bounding box center [799, 88] width 14 height 15
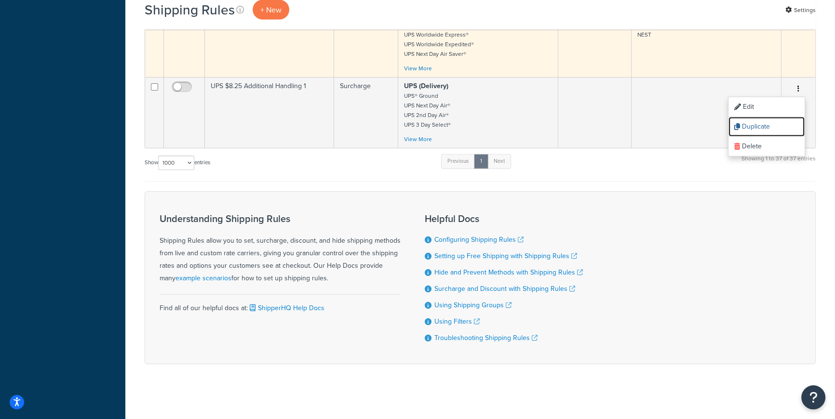
drag, startPoint x: 757, startPoint y: 124, endPoint x: 459, endPoint y: 32, distance: 311.4
click at [757, 124] on link "Duplicate" at bounding box center [767, 127] width 76 height 20
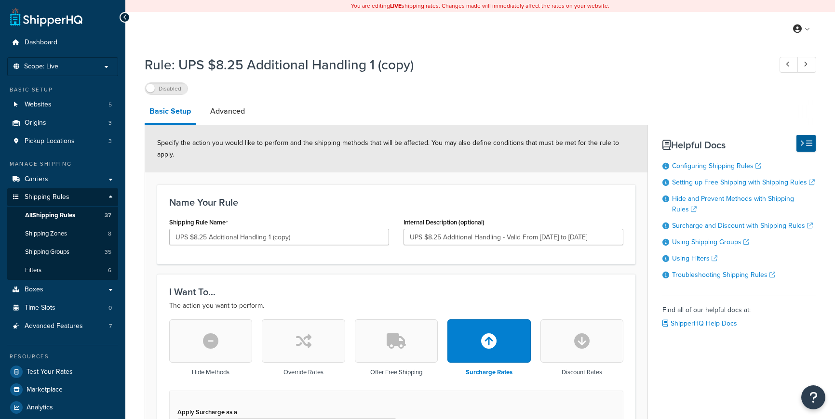
select select "ITEM"
click at [305, 229] on input "UPS $8.25 Additional Handling 1 (copy)" at bounding box center [279, 237] width 220 height 16
type input "UPS $8.25 Additional Handling 2"
click at [567, 229] on input "UPS $8.25 Additional Handling - Valid From 2025/09/28 to 2025/11/22" at bounding box center [514, 237] width 220 height 16
click at [575, 229] on input "UPS $8.25 Additional Handling - Valid From 2025/12/28 to 2025/11/22" at bounding box center [514, 237] width 220 height 16
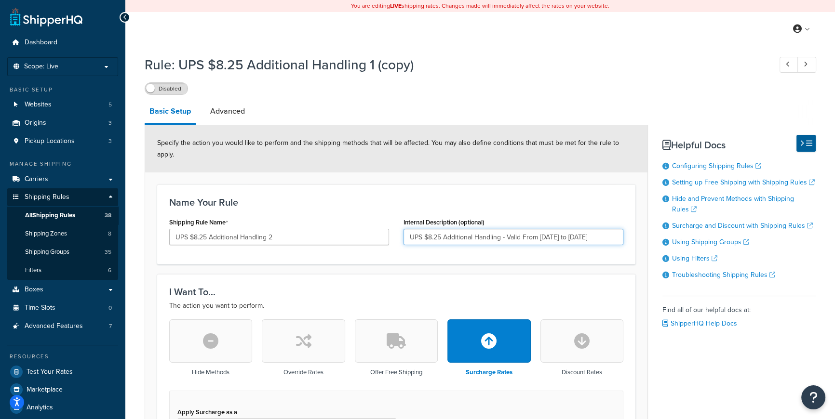
click at [599, 229] on input "UPS $8.25 Additional Handling - Valid From 2025/12/28 to 2025/11/22" at bounding box center [514, 237] width 220 height 16
click at [604, 229] on input "UPS $8.25 Additional Handling - Valid From 2025/12/28 to 2026/11/22" at bounding box center [514, 237] width 220 height 16
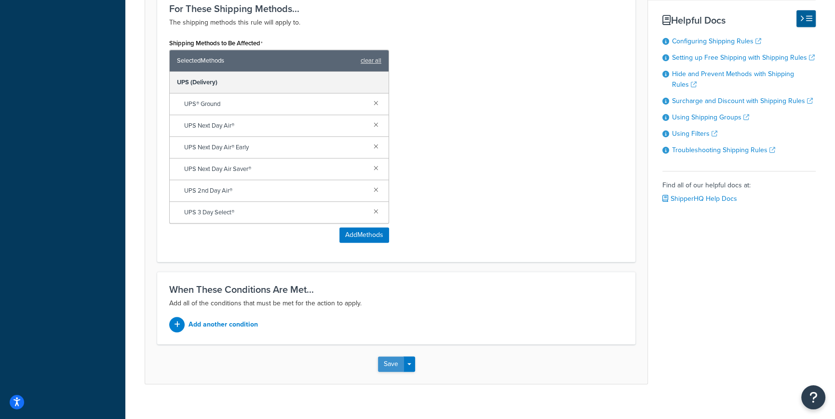
type input "UPS $8.25 Additional Handling - Valid From 2025/12/28 to 2026/1/17"
click at [392, 357] on button "Save" at bounding box center [391, 364] width 26 height 15
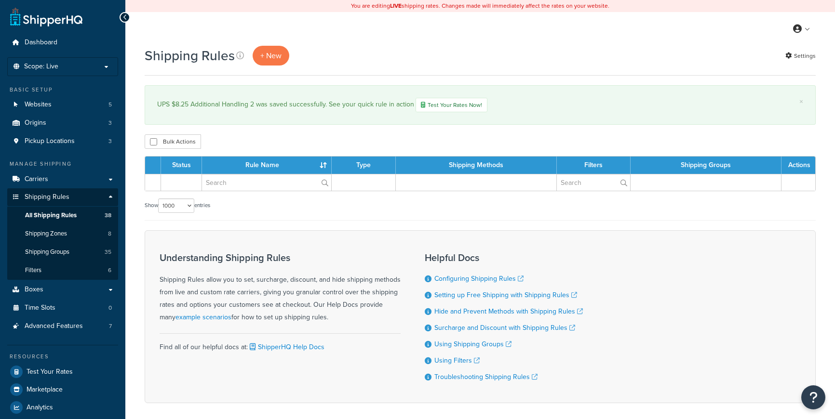
select select "1000"
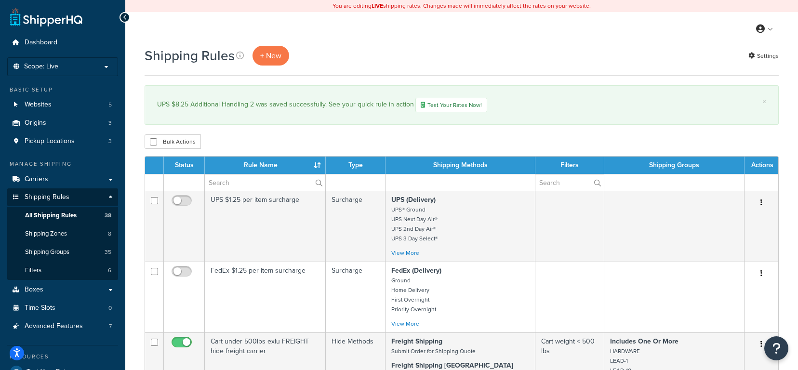
select select "1000"
